Goal: Information Seeking & Learning: Learn about a topic

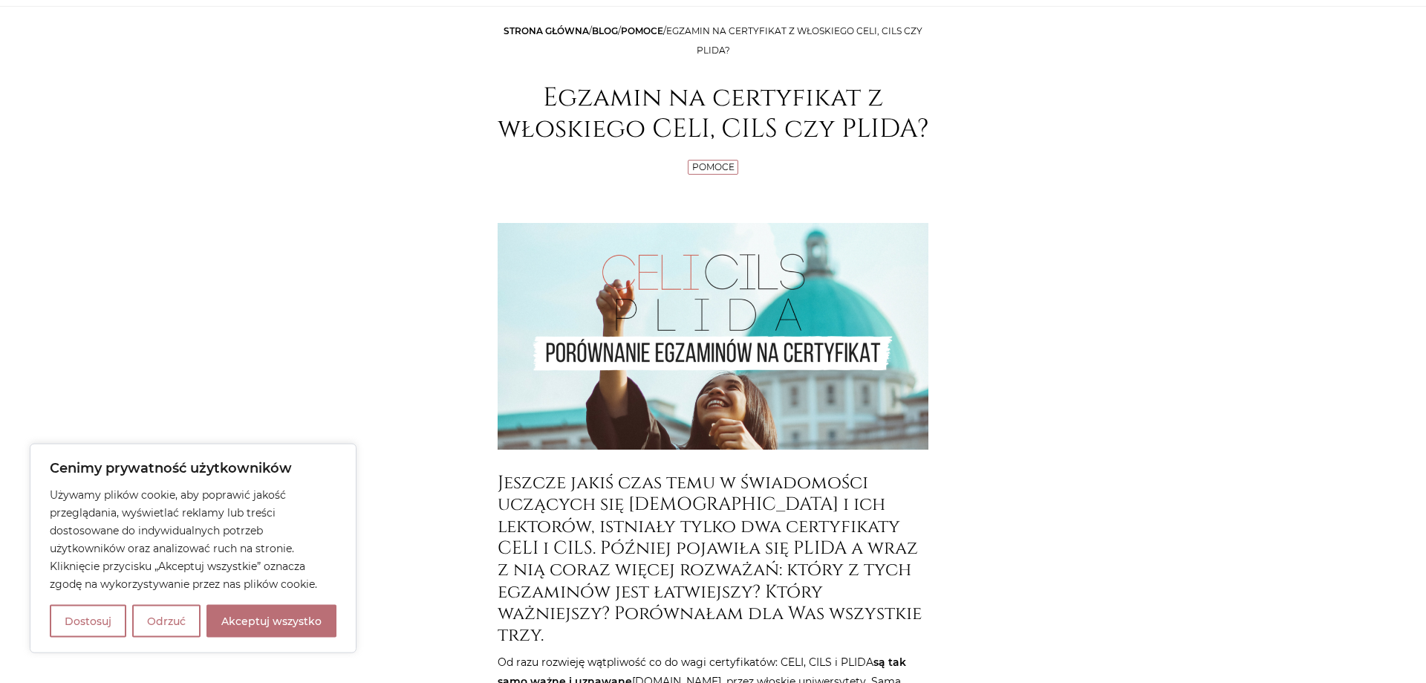
scroll to position [201, 0]
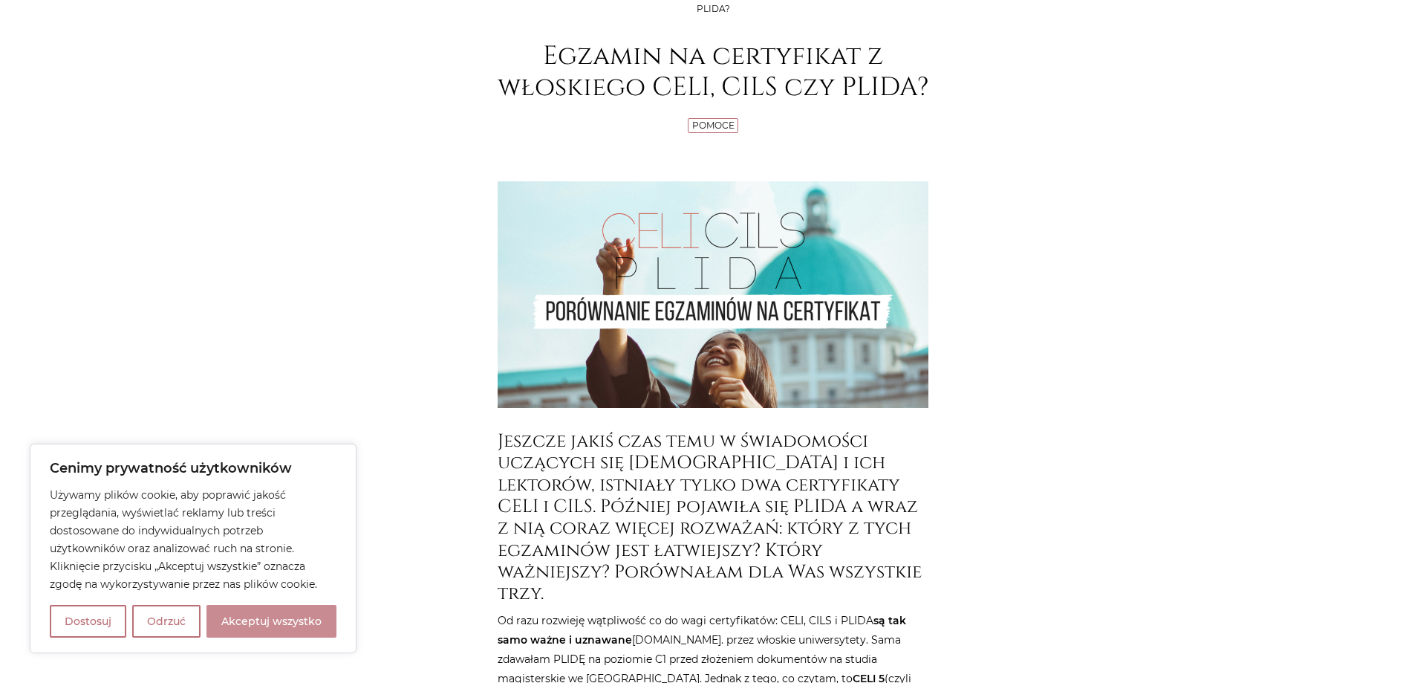
click at [280, 625] on button "Akceptuj wszystko" at bounding box center [272, 621] width 130 height 33
checkbox input "true"
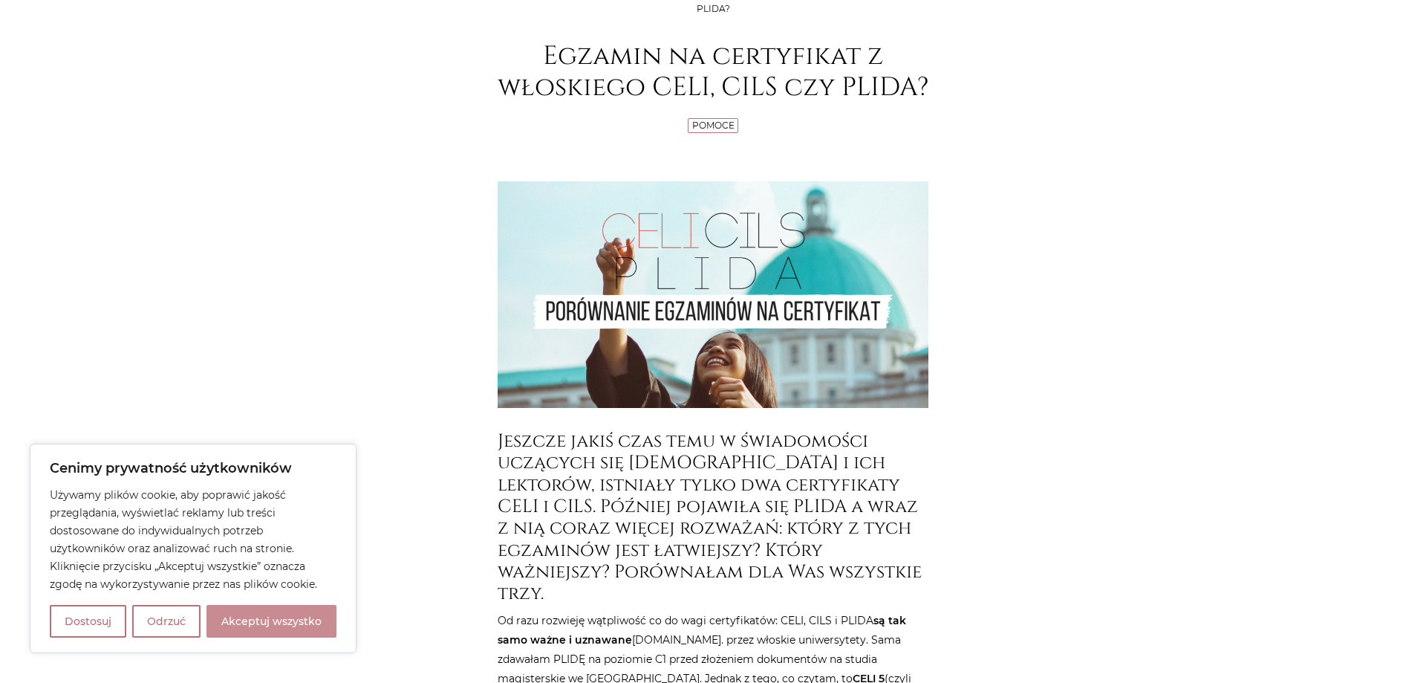
checkbox input "true"
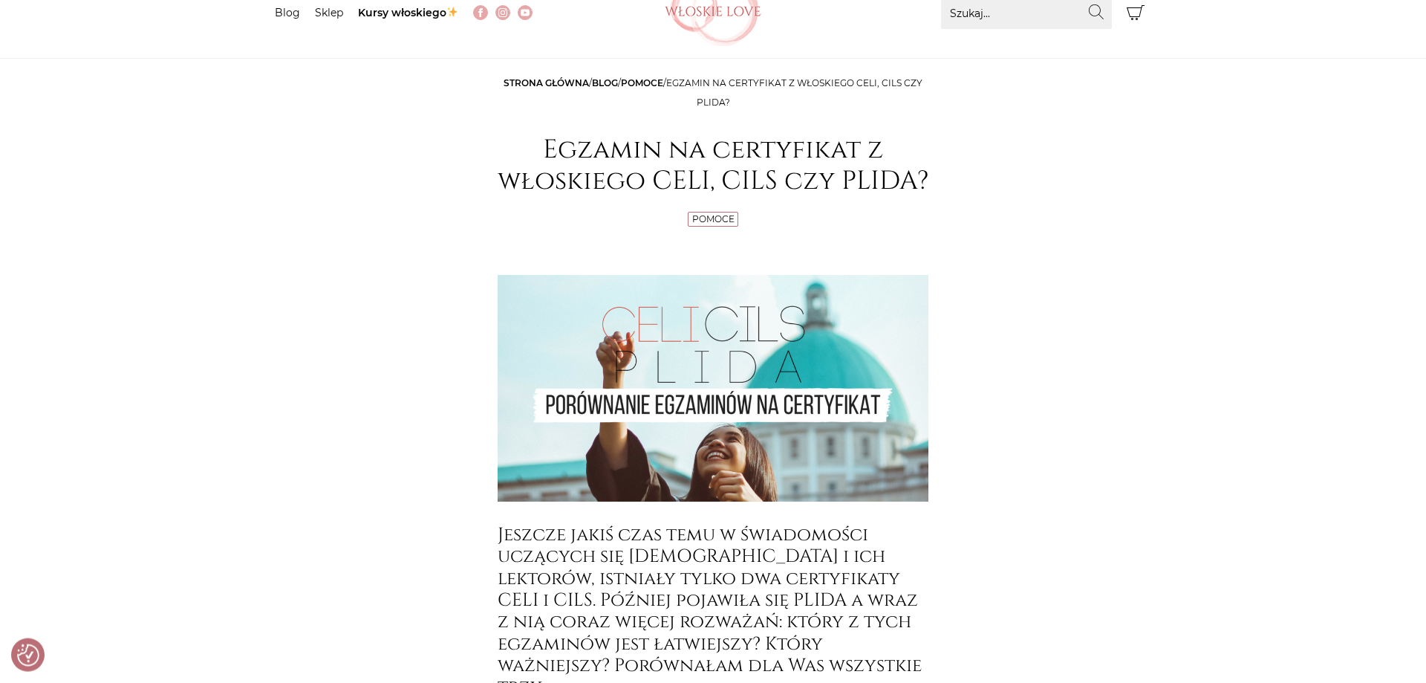
scroll to position [0, 0]
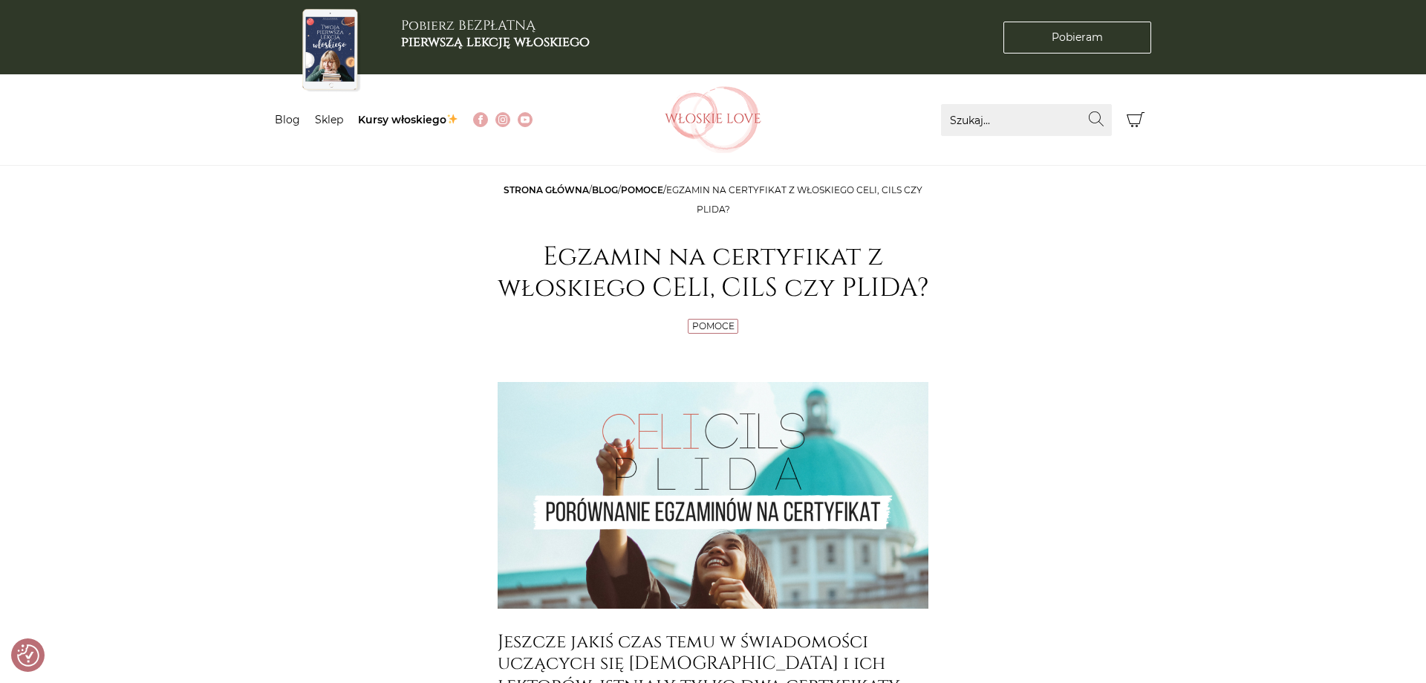
click at [656, 192] on link "Pomoce" at bounding box center [642, 189] width 42 height 11
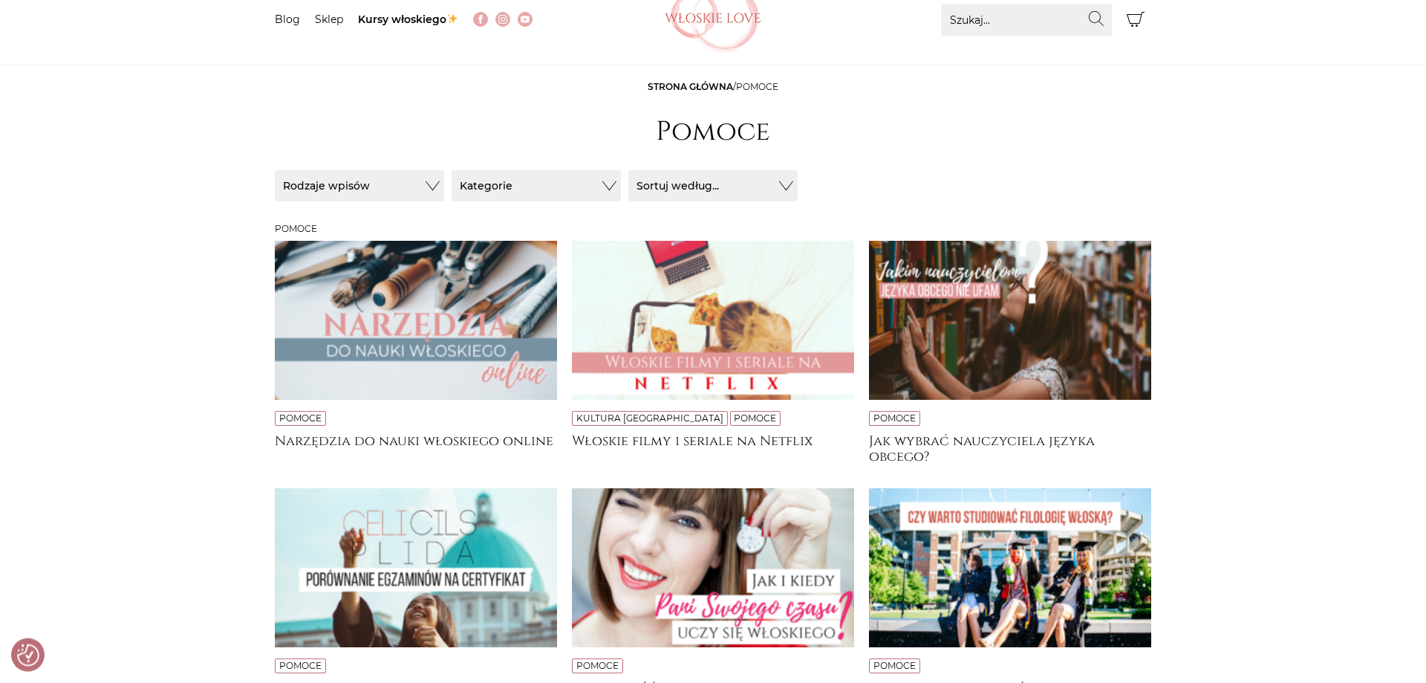
scroll to position [201, 0]
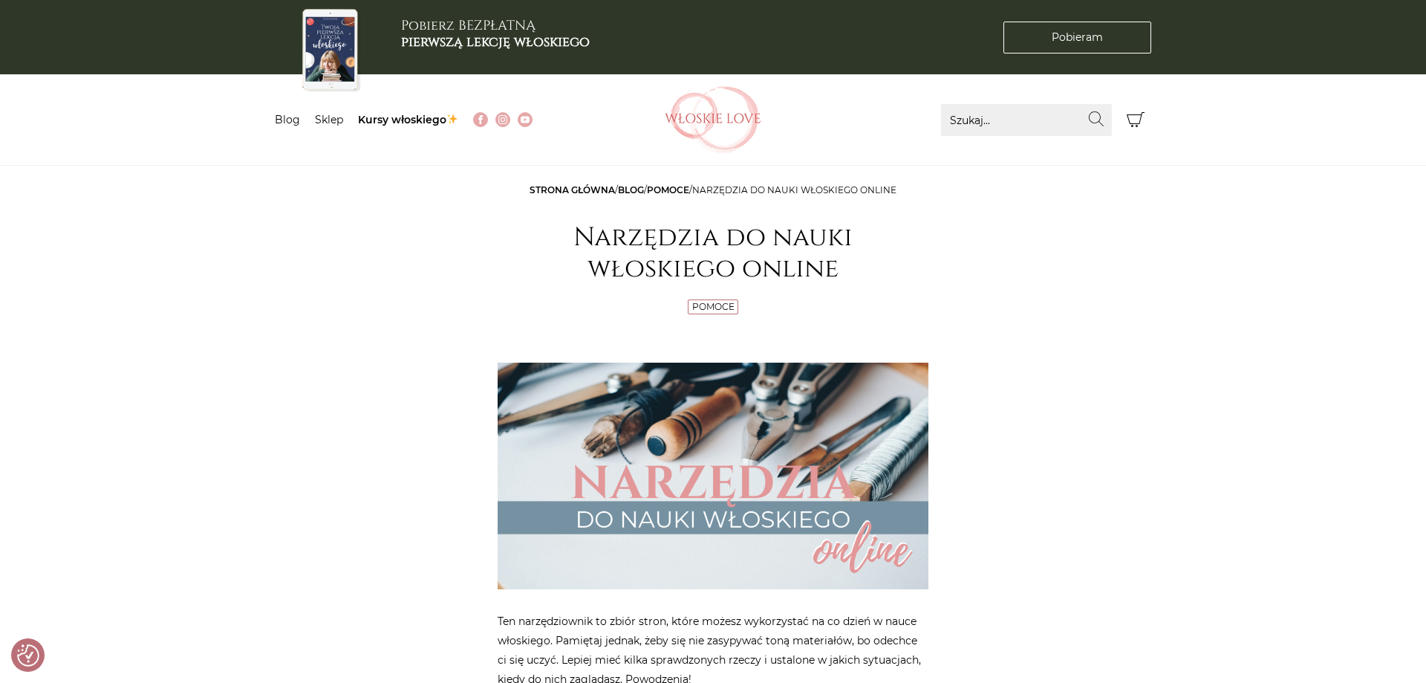
checkbox input "true"
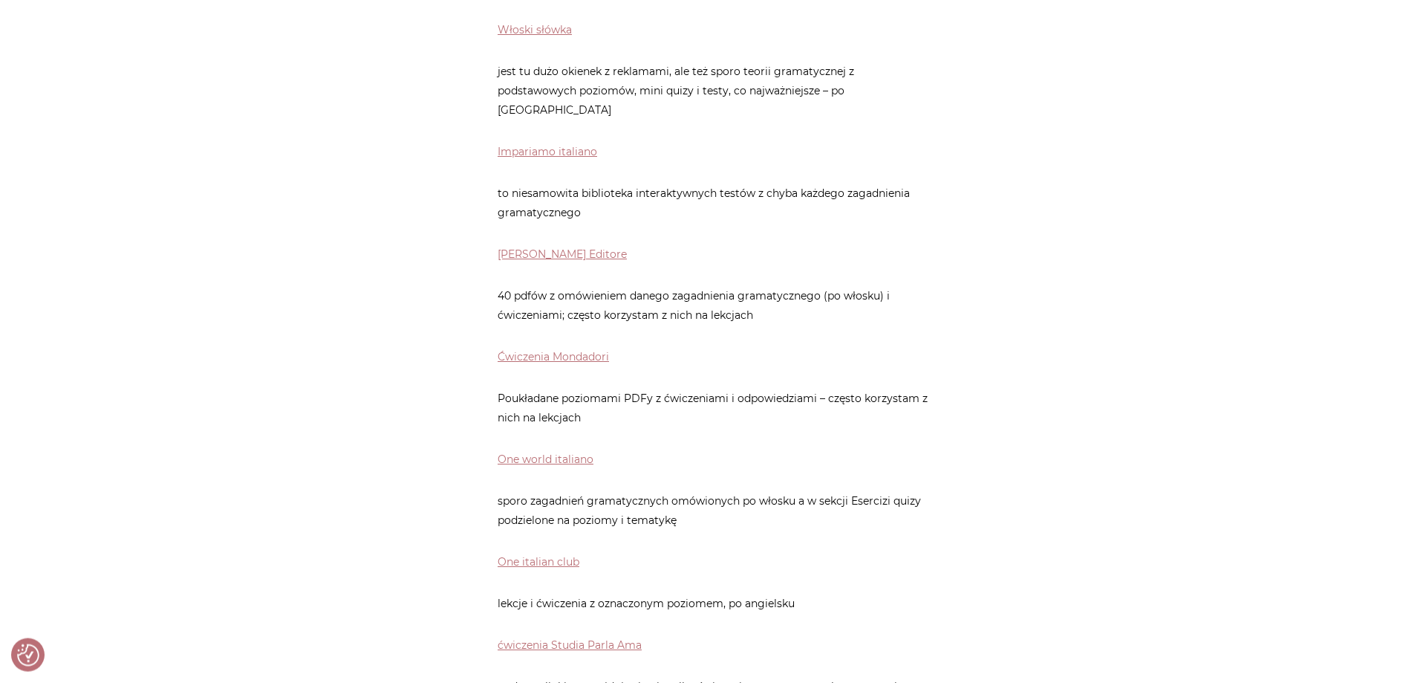
scroll to position [802, 0]
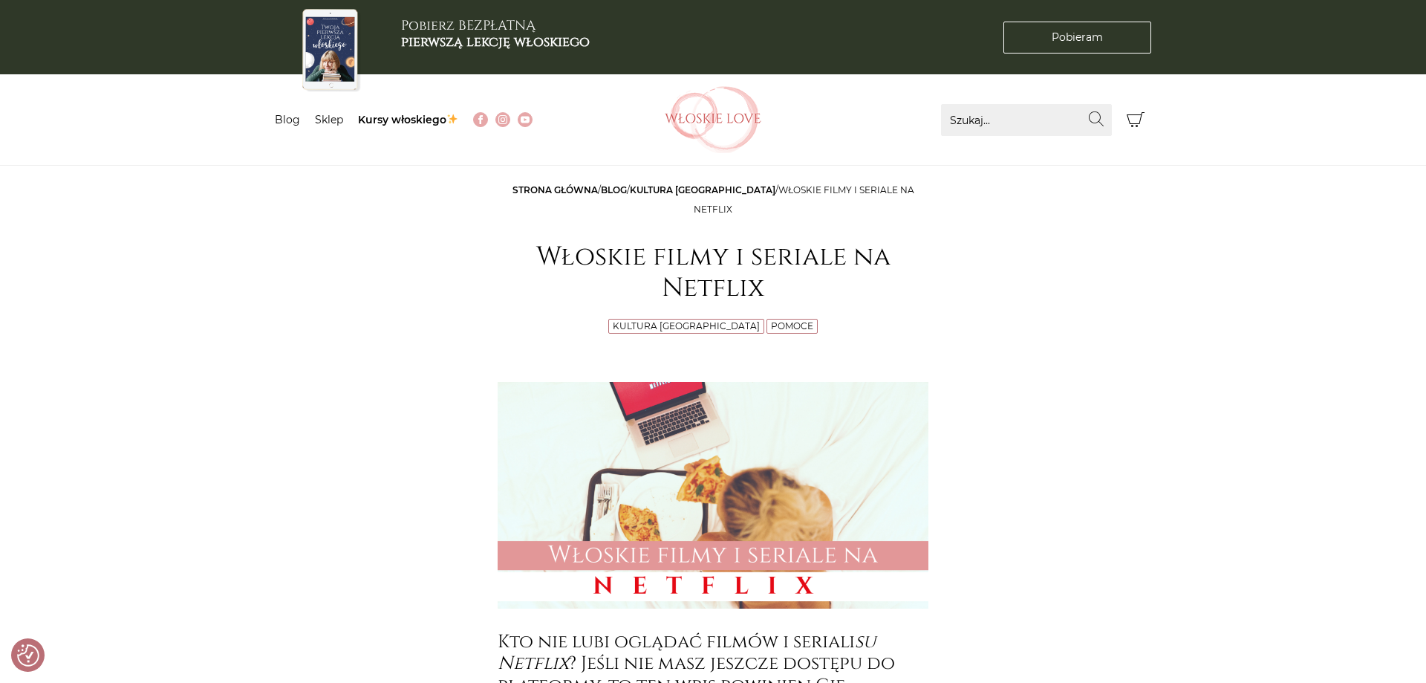
checkbox input "true"
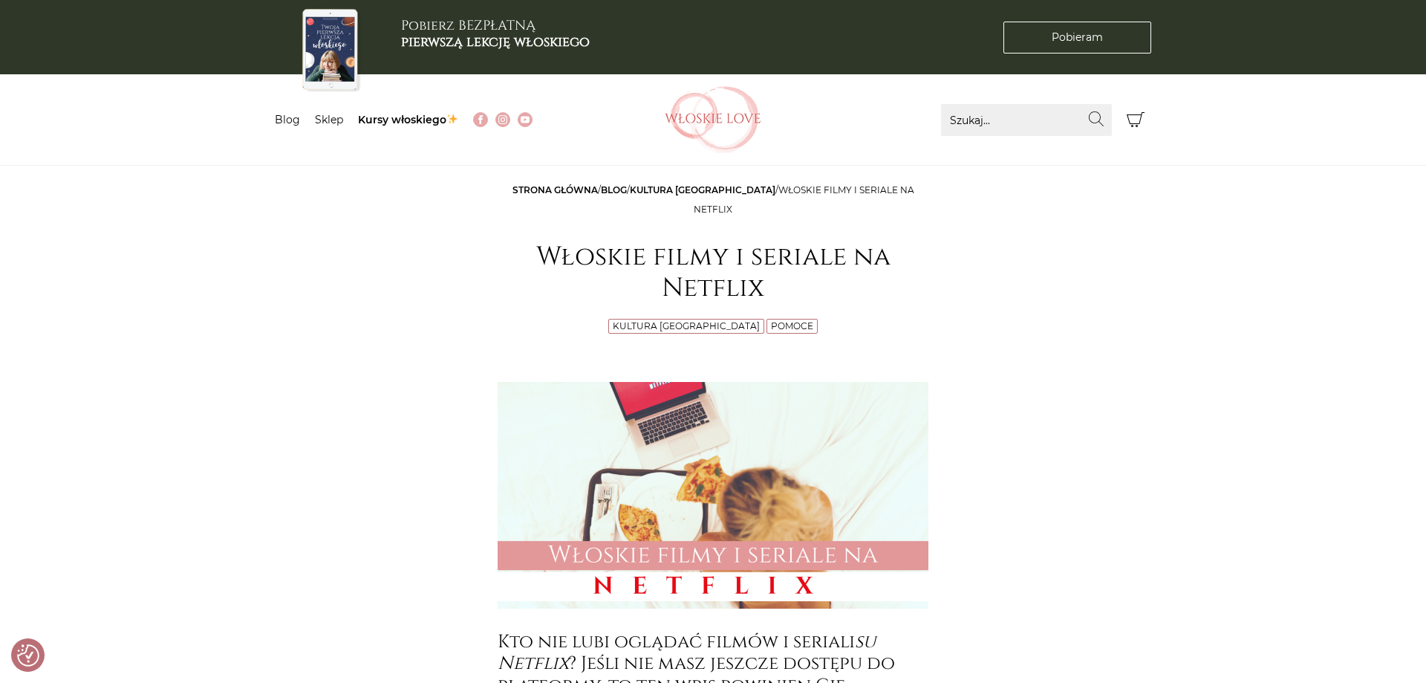
click at [710, 120] on img at bounding box center [713, 119] width 97 height 67
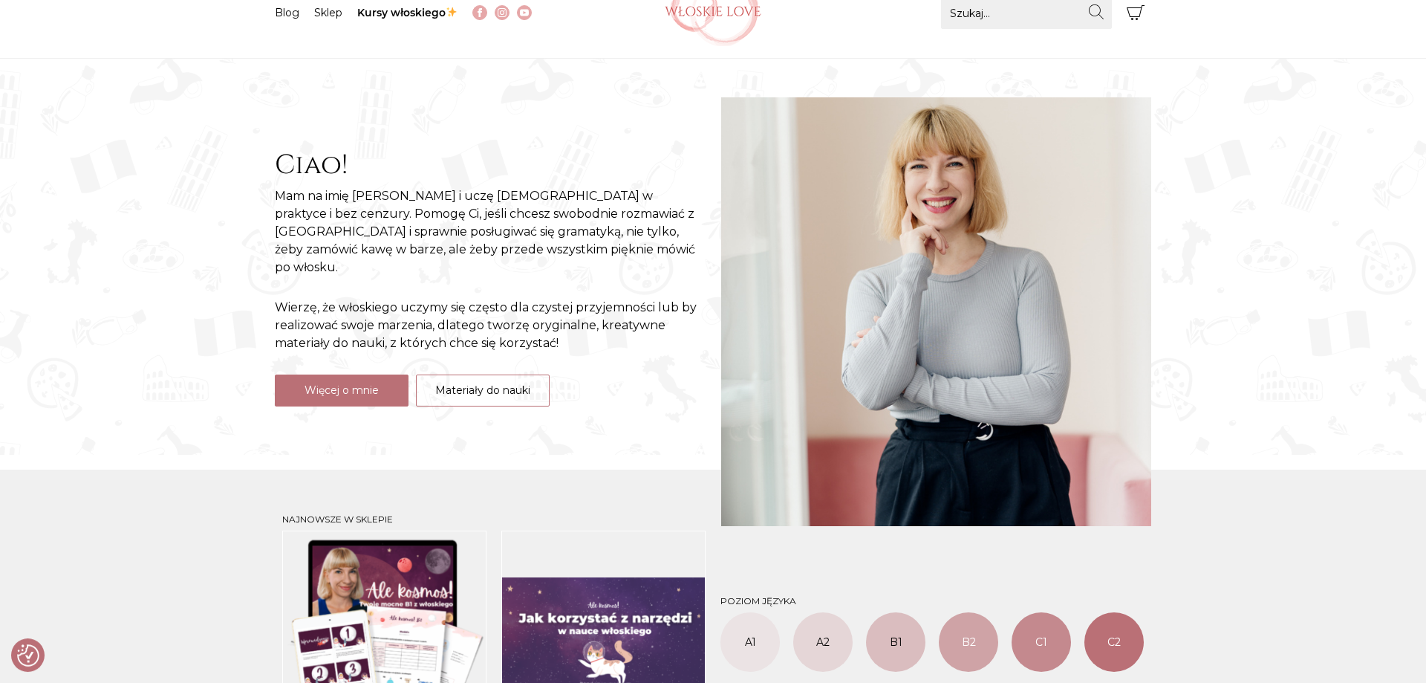
scroll to position [334, 0]
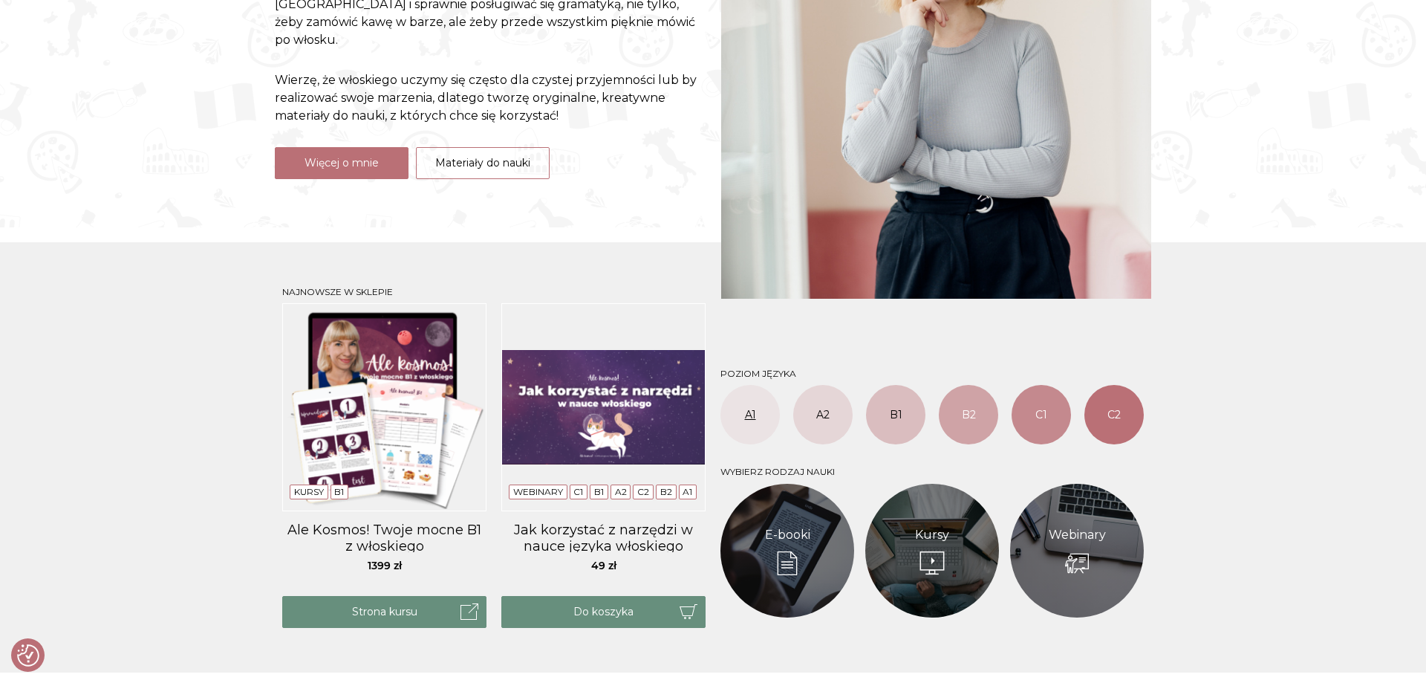
click at [736, 424] on link "A1" at bounding box center [750, 414] width 59 height 59
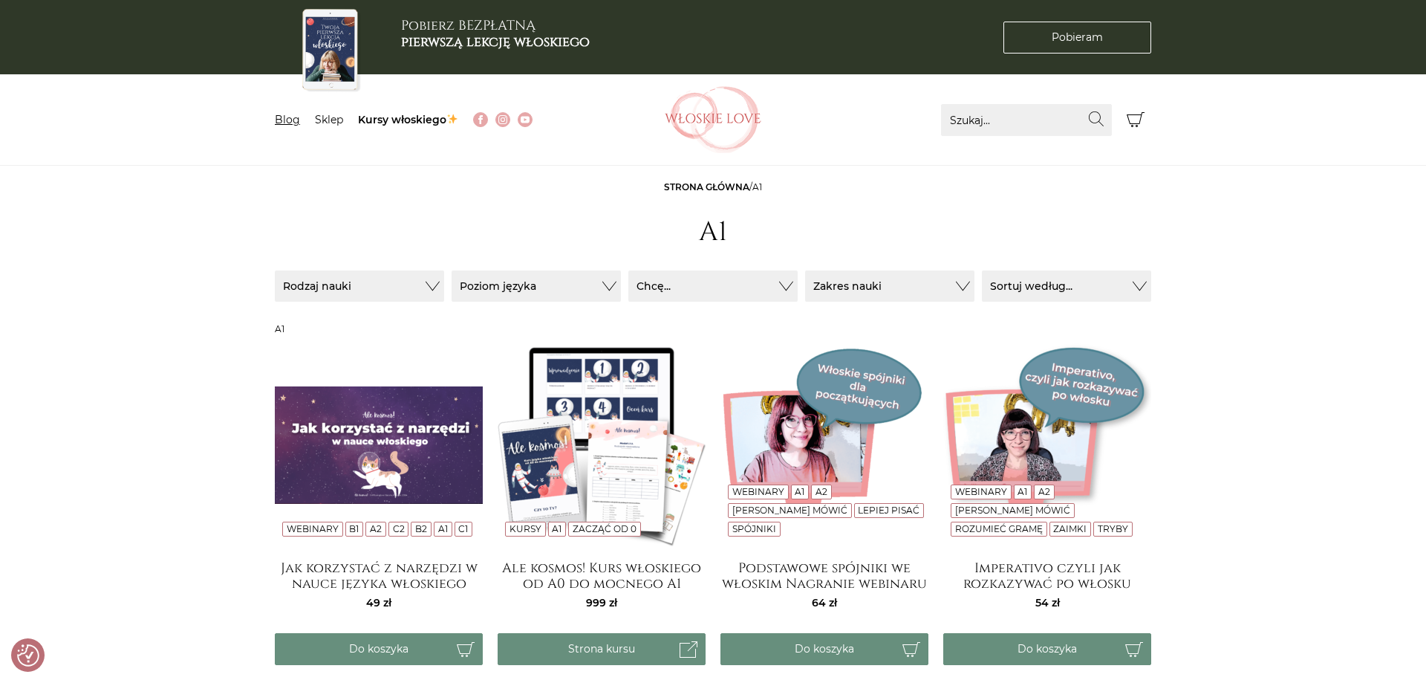
click at [288, 122] on link "Blog" at bounding box center [287, 119] width 25 height 13
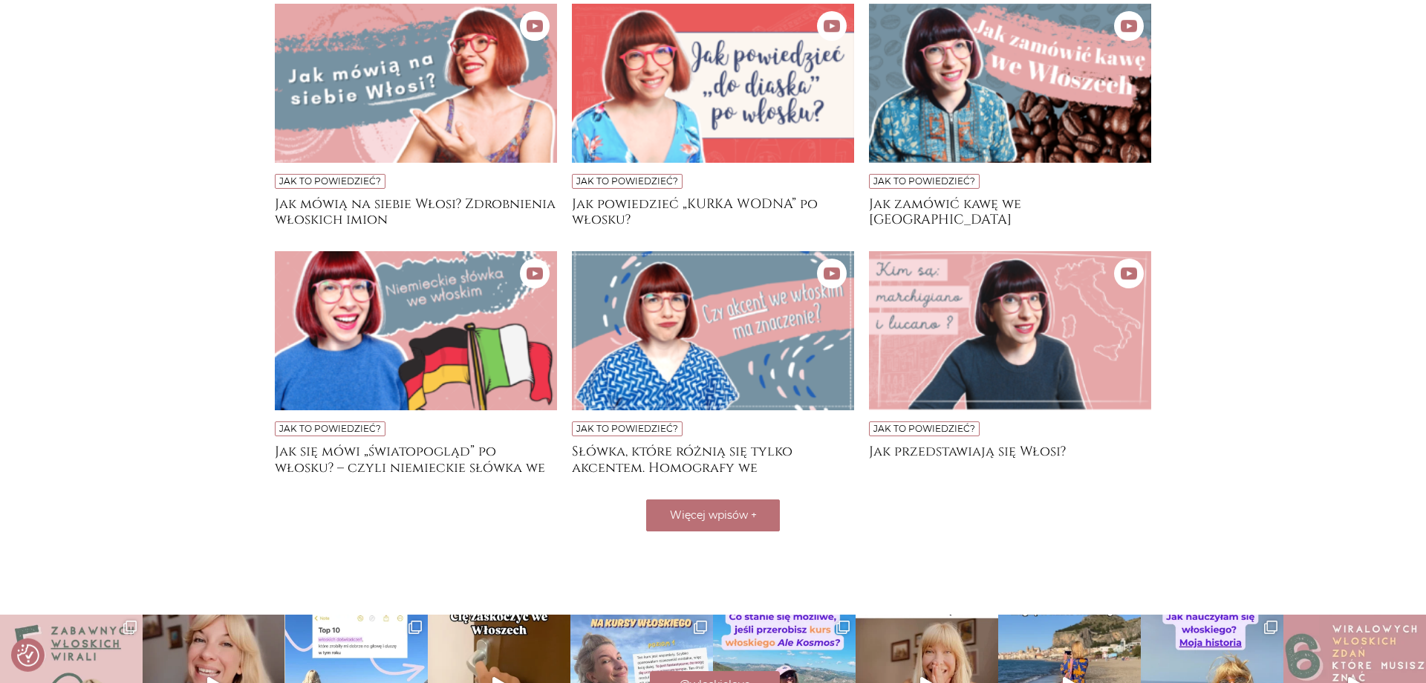
scroll to position [1003, 0]
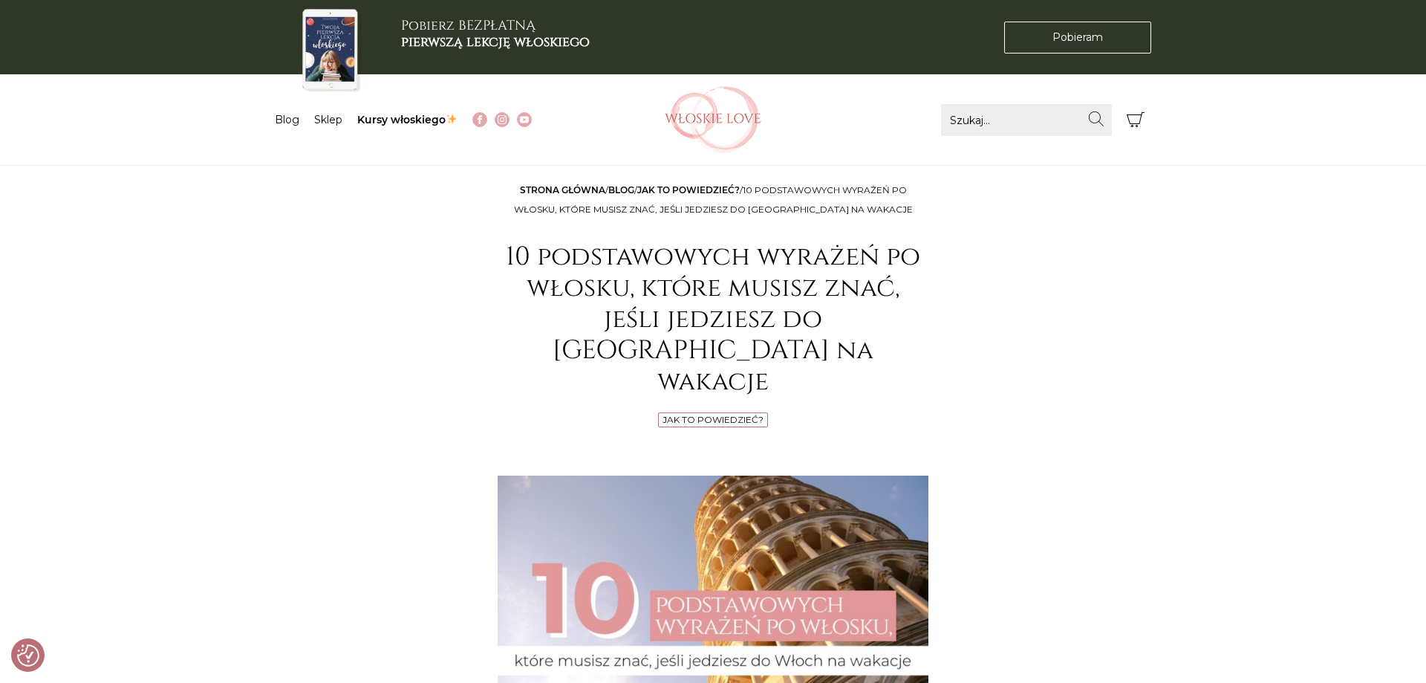
checkbox input "true"
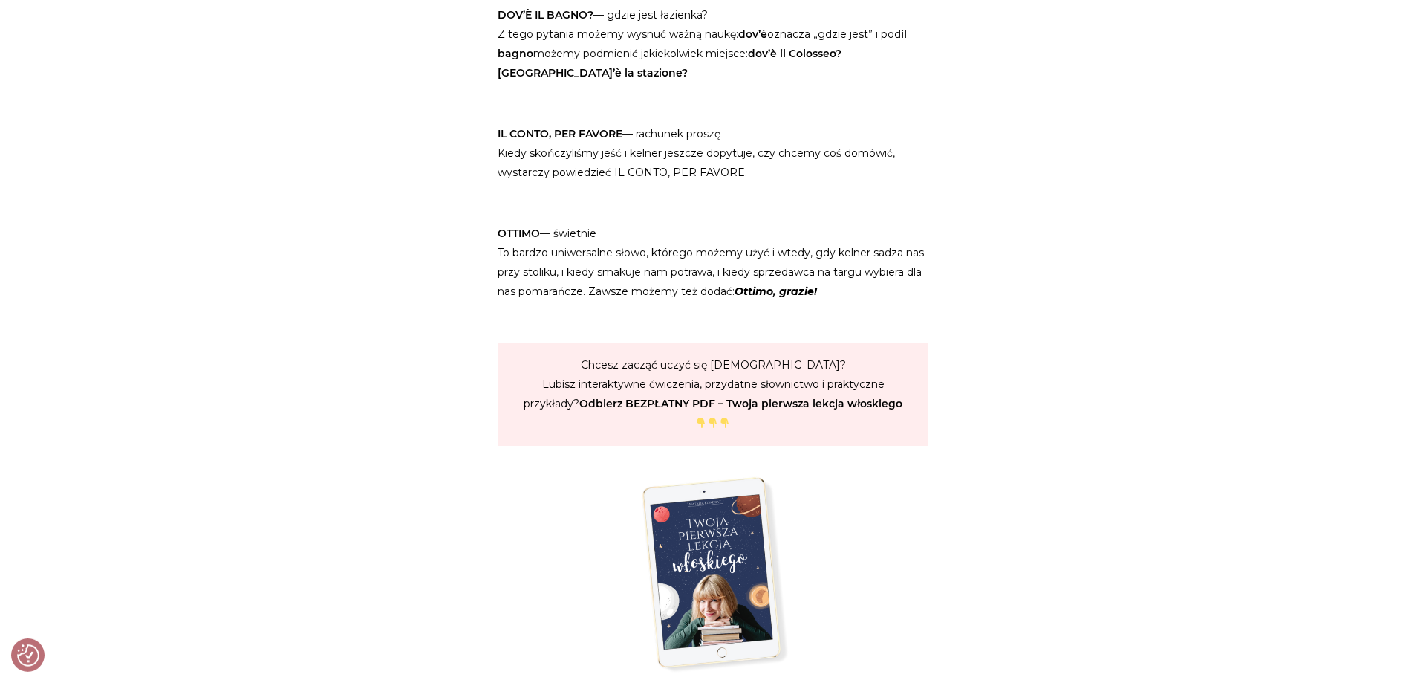
scroll to position [2474, 0]
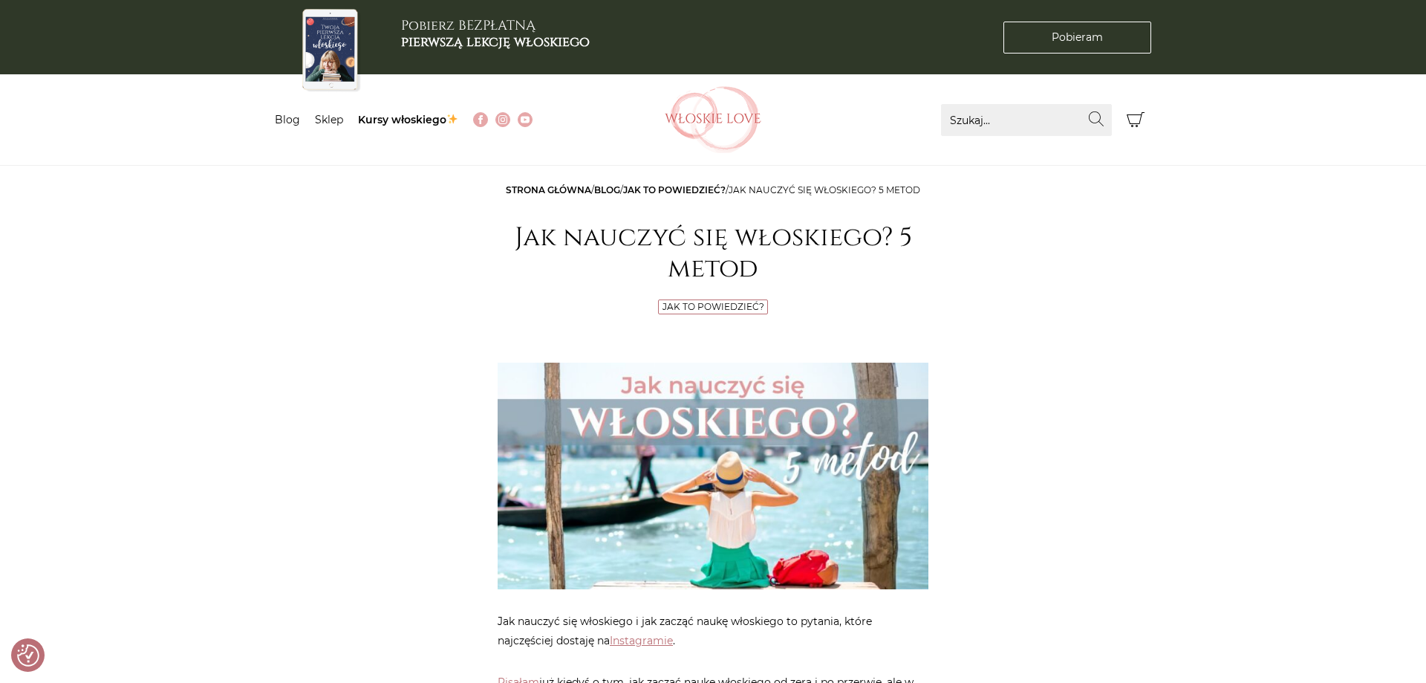
checkbox input "true"
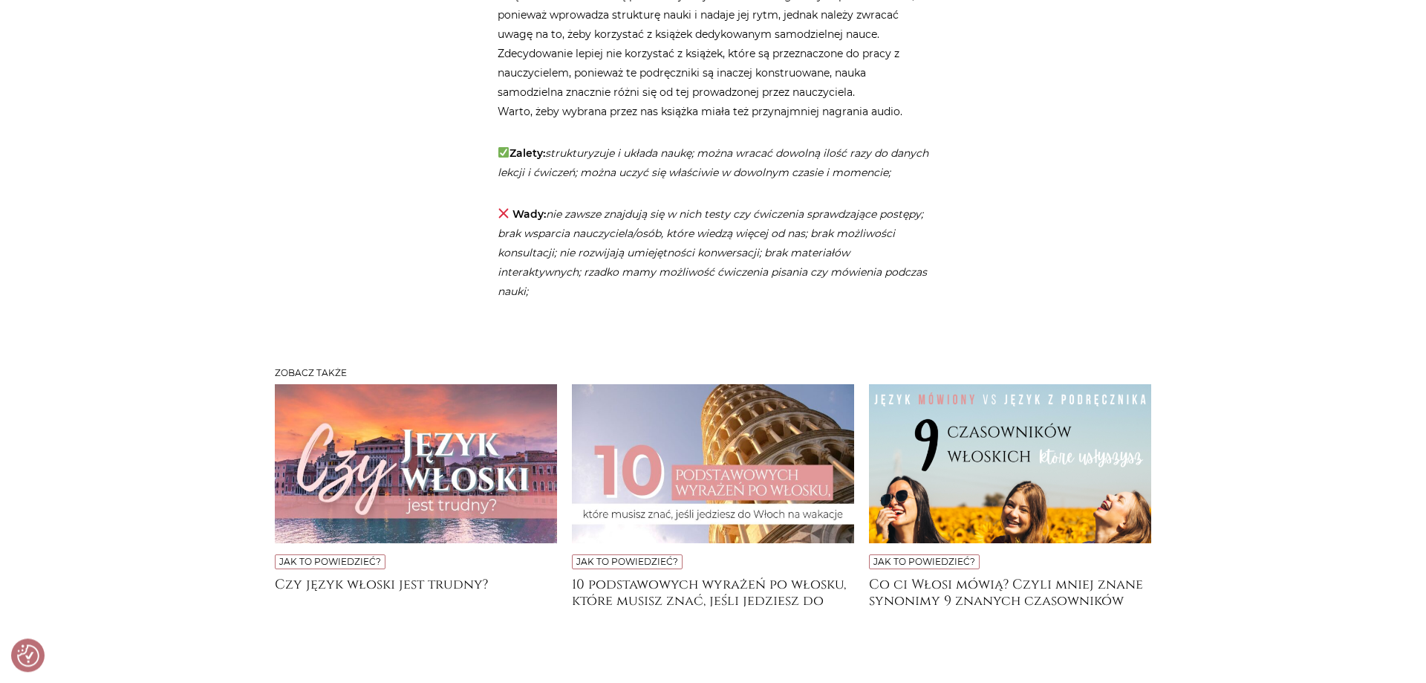
scroll to position [3878, 0]
